Goal: Task Accomplishment & Management: Use online tool/utility

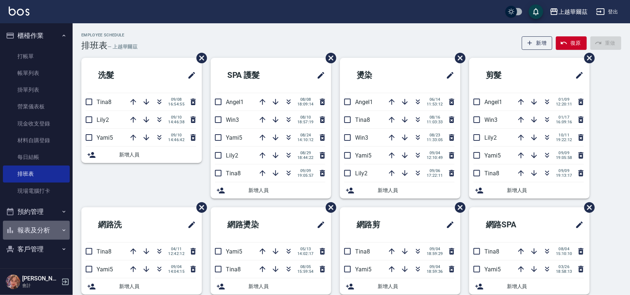
click at [49, 231] on button "報表及分析" at bounding box center [36, 230] width 67 height 19
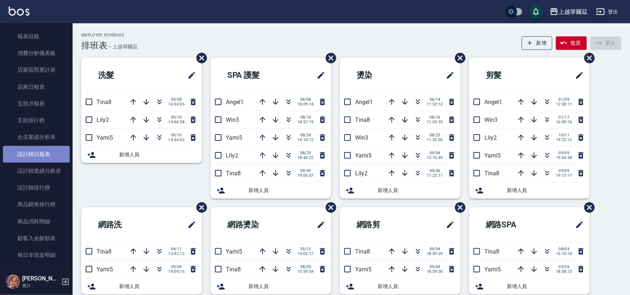
click at [39, 152] on link "設計師日報表" at bounding box center [36, 154] width 67 height 17
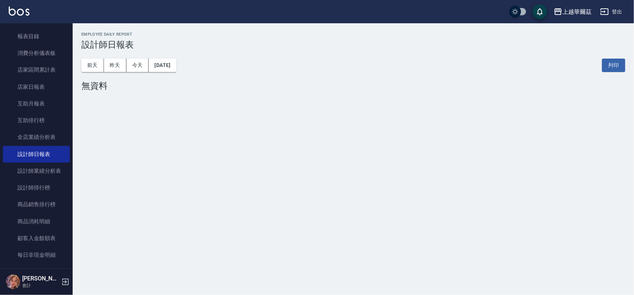
click at [122, 65] on button "昨天" at bounding box center [115, 64] width 23 height 13
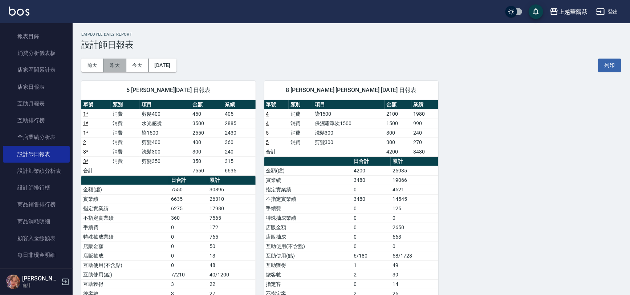
click at [114, 64] on button "昨天" at bounding box center [115, 64] width 23 height 13
click at [84, 69] on button "前天" at bounding box center [92, 64] width 23 height 13
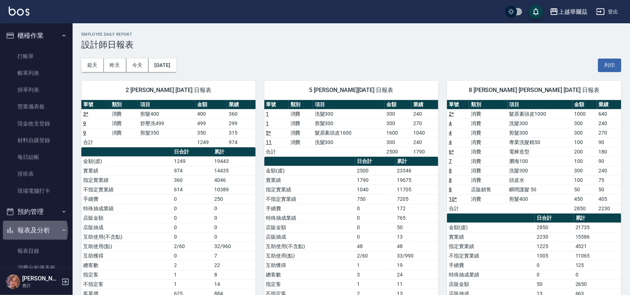
click at [34, 230] on button "報表及分析" at bounding box center [36, 230] width 67 height 19
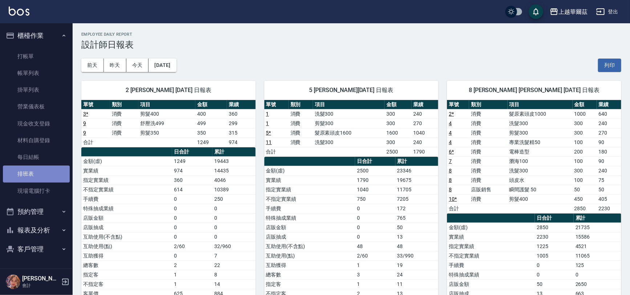
click at [28, 173] on link "排班表" at bounding box center [36, 173] width 67 height 17
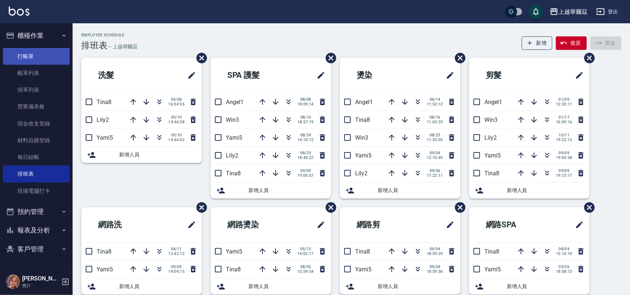
click at [30, 58] on link "打帳單" at bounding box center [36, 56] width 67 height 17
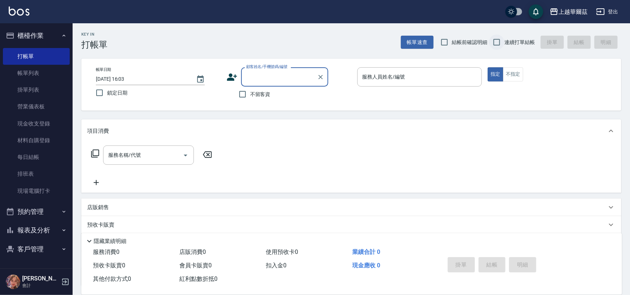
click at [498, 40] on input "連續打單結帳" at bounding box center [496, 42] width 15 height 15
checkbox input "true"
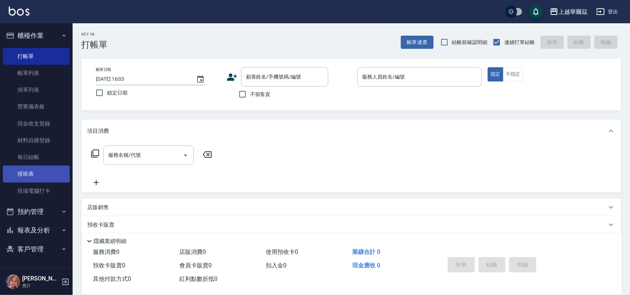
click at [45, 178] on link "排班表" at bounding box center [36, 173] width 67 height 17
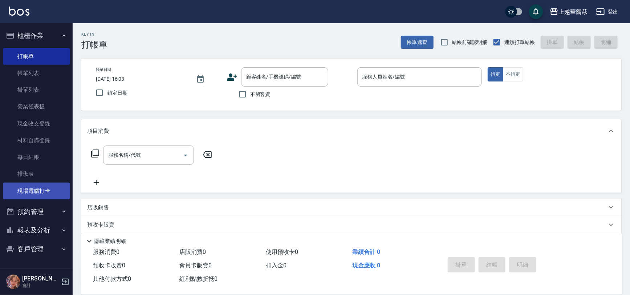
click at [52, 193] on link "現場電腦打卡" at bounding box center [36, 190] width 67 height 17
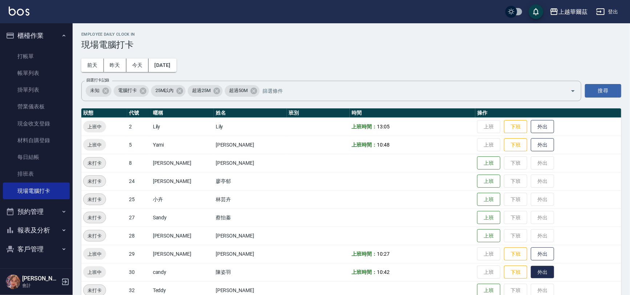
click at [532, 273] on button "外出" at bounding box center [542, 272] width 23 height 13
